Goal: Book appointment/travel/reservation

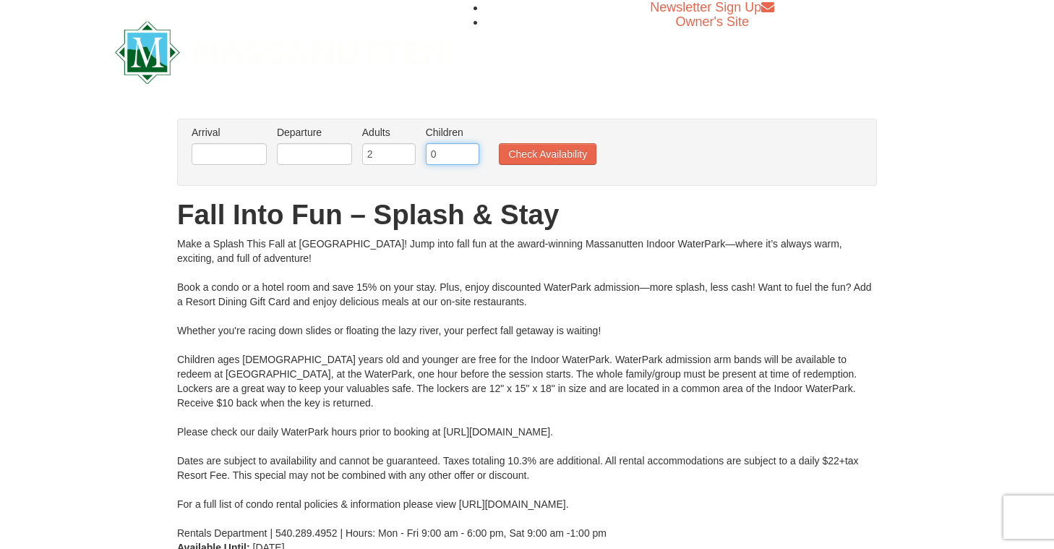
type input "1"
click at [467, 150] on input "1" at bounding box center [453, 154] width 54 height 22
click at [237, 164] on input "text" at bounding box center [229, 154] width 75 height 22
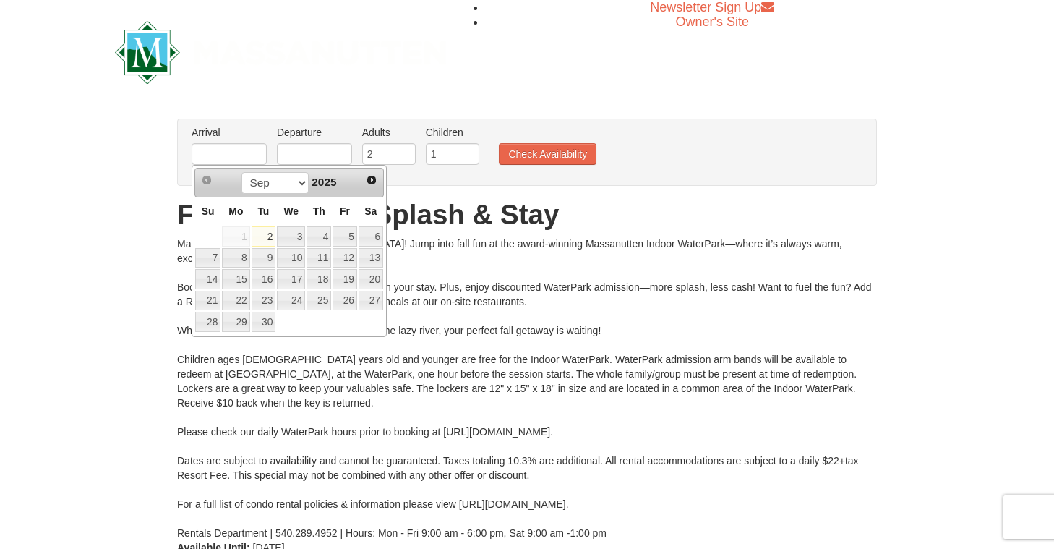
click at [365, 189] on link "Next" at bounding box center [372, 180] width 20 height 20
click at [365, 189] on link "Next" at bounding box center [372, 180] width 22 height 22
click at [365, 189] on link "Next" at bounding box center [372, 180] width 20 height 20
click at [372, 180] on span "Next" at bounding box center [372, 180] width 12 height 12
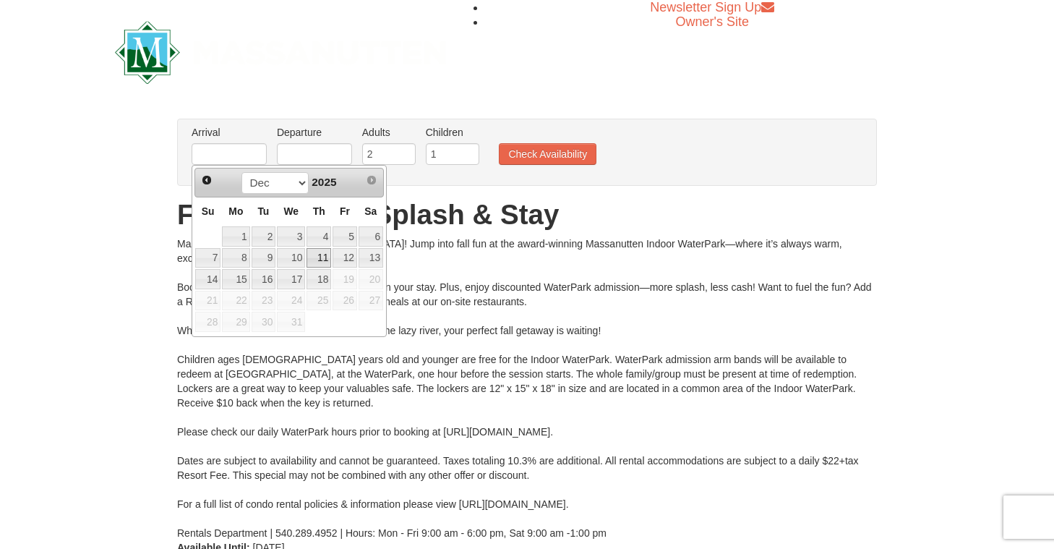
click at [321, 258] on link "11" at bounding box center [319, 258] width 25 height 20
type input "[DATE]"
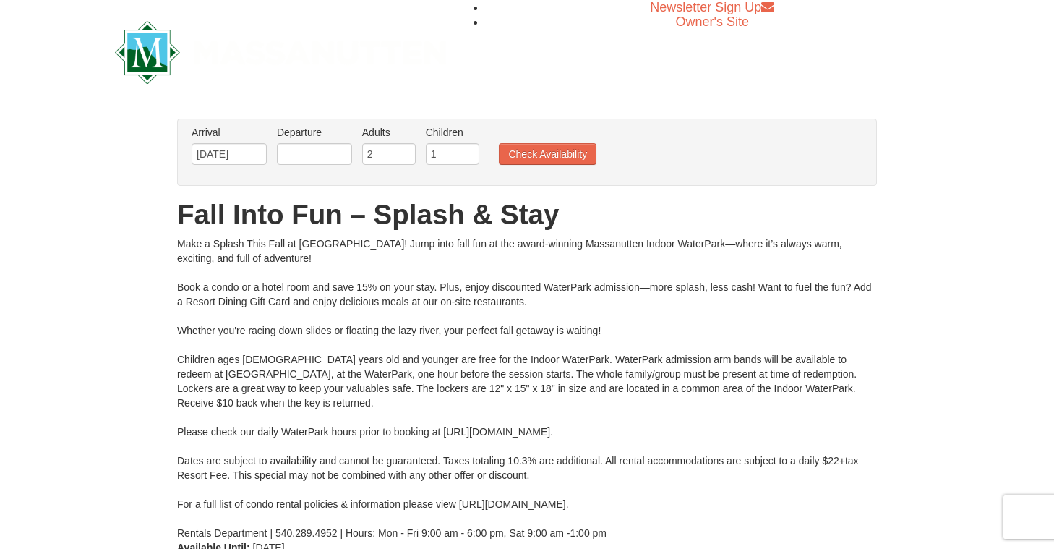
click at [338, 169] on li "Departure Please format dates MM/DD/YYYY Please format dates MM/DD/YYYY" at bounding box center [314, 148] width 82 height 47
click at [336, 156] on input "text" at bounding box center [314, 154] width 75 height 22
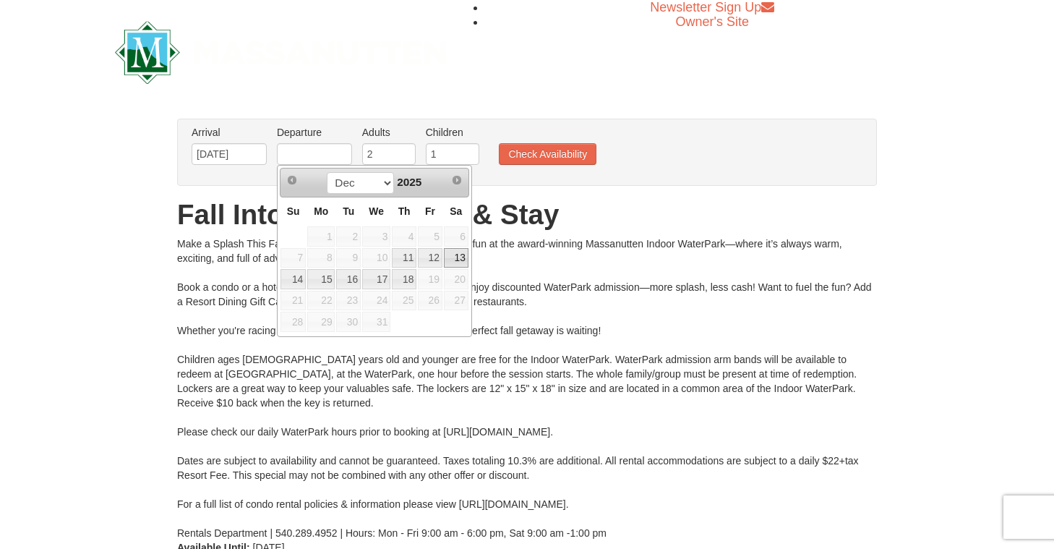
click at [451, 255] on link "13" at bounding box center [456, 258] width 25 height 20
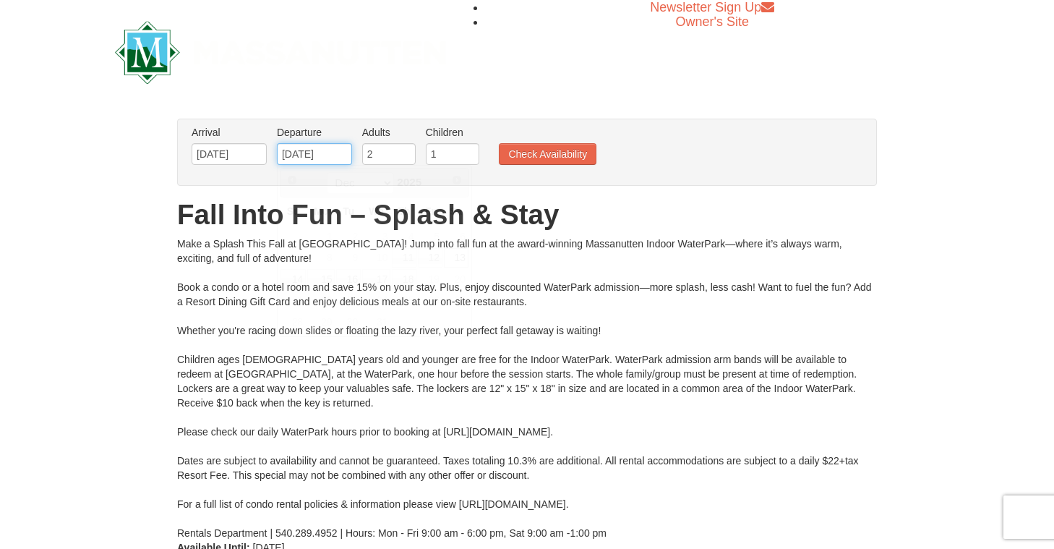
click at [337, 162] on input "[DATE]" at bounding box center [314, 154] width 75 height 22
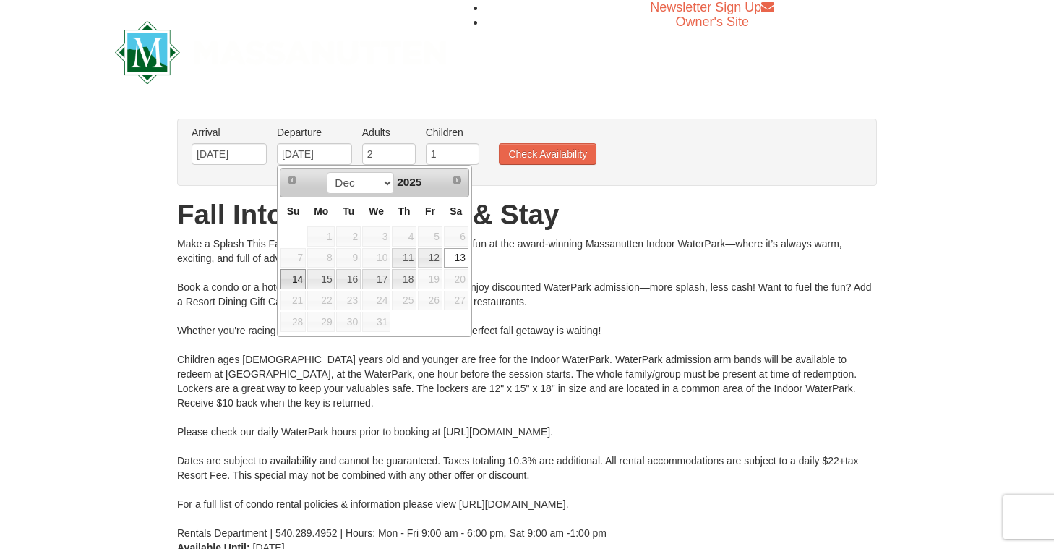
click at [298, 281] on link "14" at bounding box center [293, 279] width 25 height 20
type input "[DATE]"
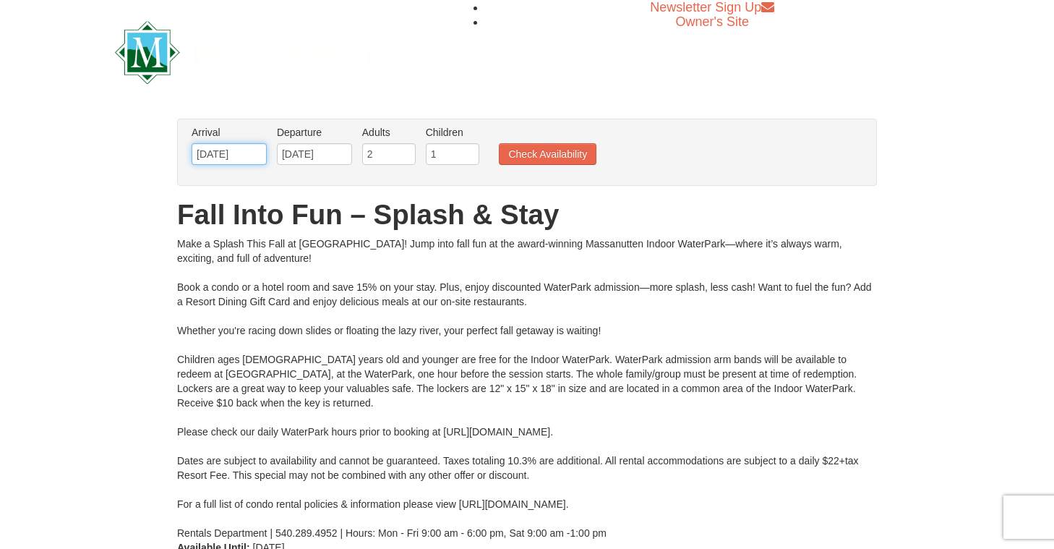
click at [233, 154] on input "[DATE]" at bounding box center [229, 154] width 75 height 22
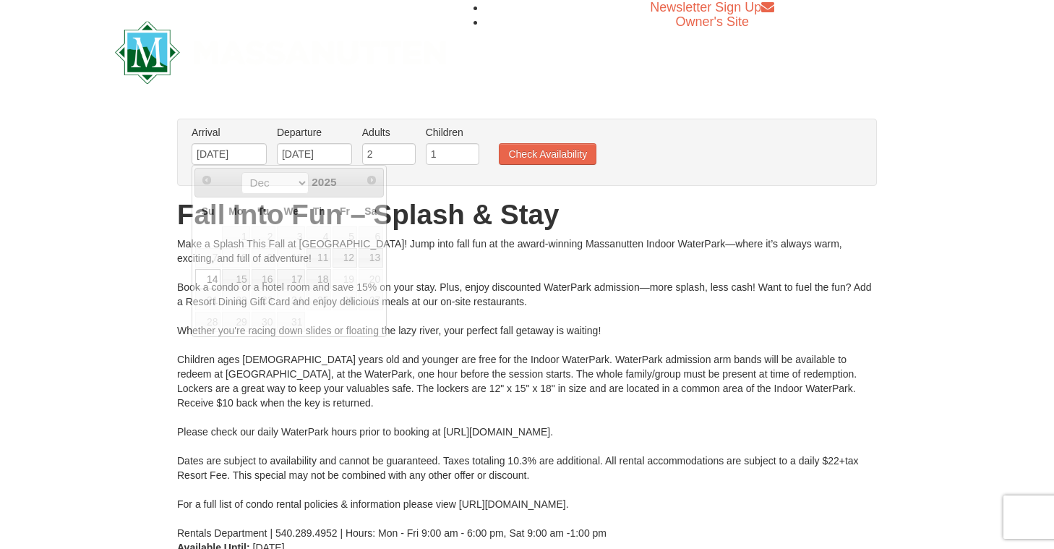
click at [505, 323] on div "Make a Splash This Fall at [GEOGRAPHIC_DATA]! Jump into fall fun at the award-w…" at bounding box center [527, 388] width 700 height 304
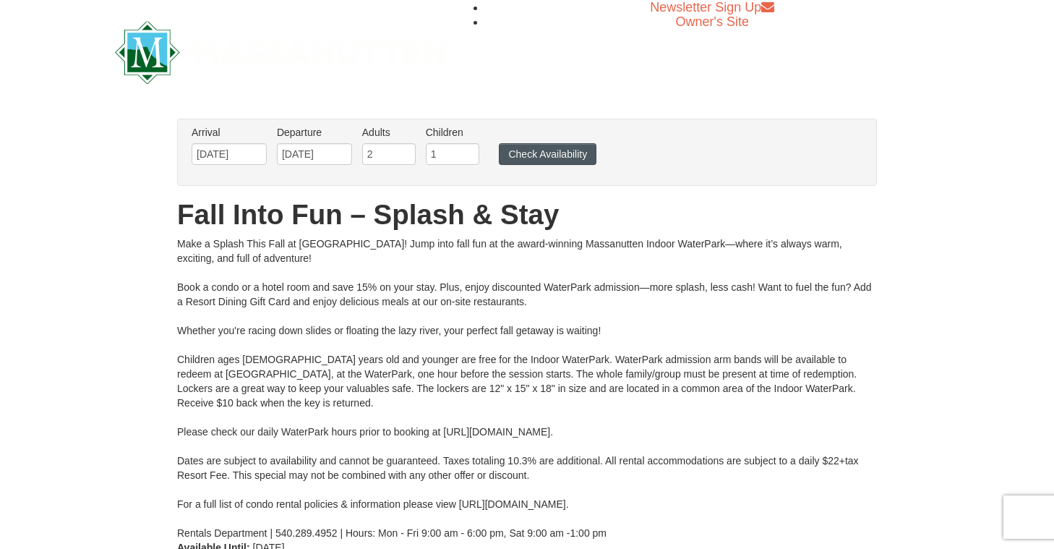
click at [555, 162] on button "Check Availability" at bounding box center [548, 154] width 98 height 22
